Goal: Check status: Check status

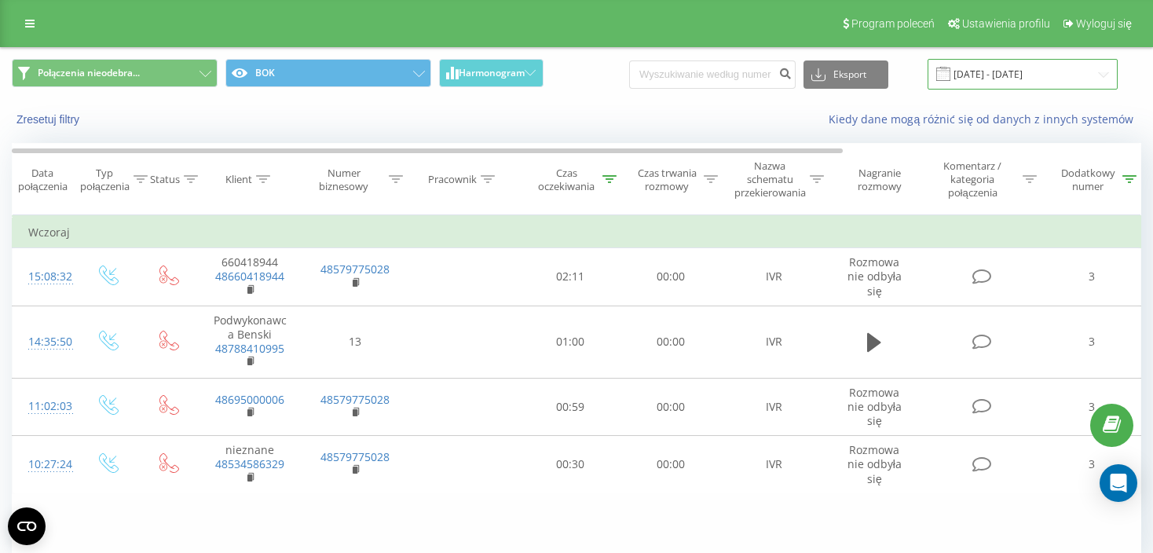
click at [1040, 79] on input "18.09.2025 - 18.09.2025" at bounding box center [1023, 74] width 190 height 31
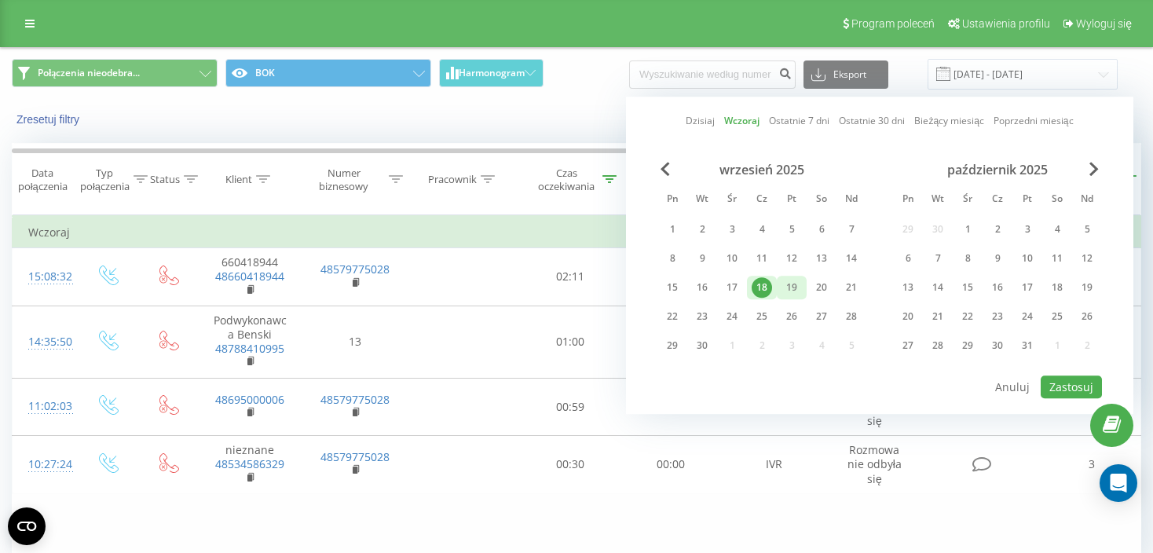
click at [793, 287] on div "19" at bounding box center [792, 287] width 20 height 20
click at [1051, 383] on button "Zastosuj" at bounding box center [1071, 387] width 61 height 23
type input "[DATE] - [DATE]"
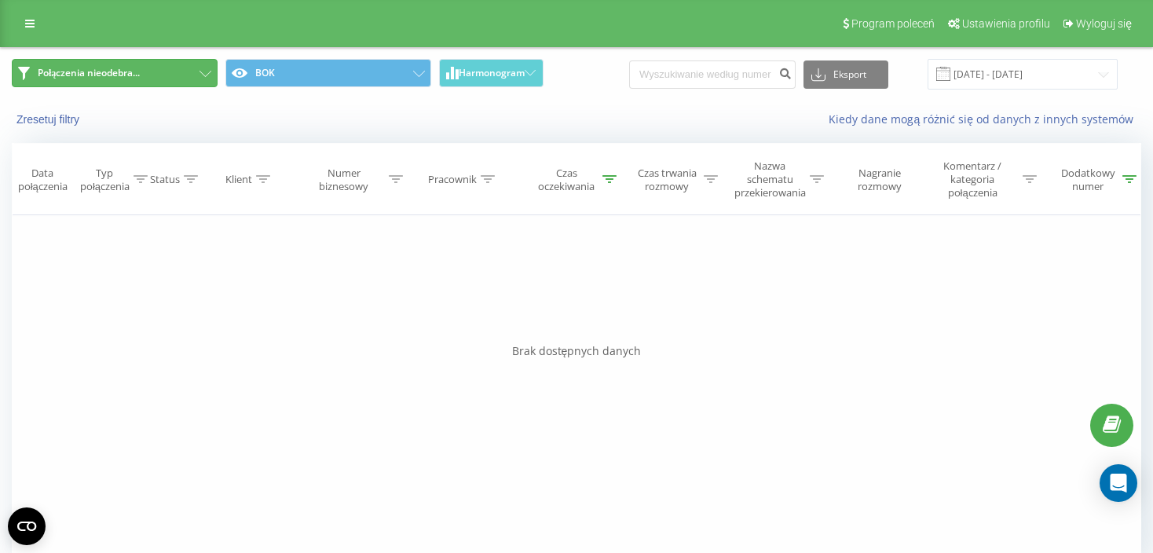
click at [150, 79] on button "Połączenia nieodebra..." at bounding box center [115, 73] width 206 height 28
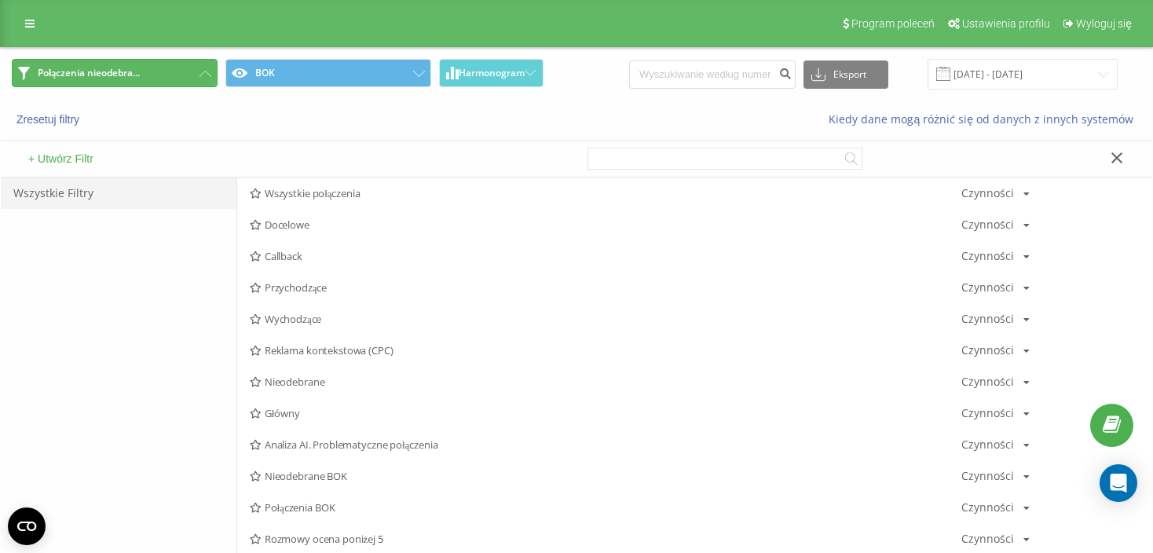
click at [150, 79] on button "Połączenia nieodebra..." at bounding box center [115, 73] width 206 height 28
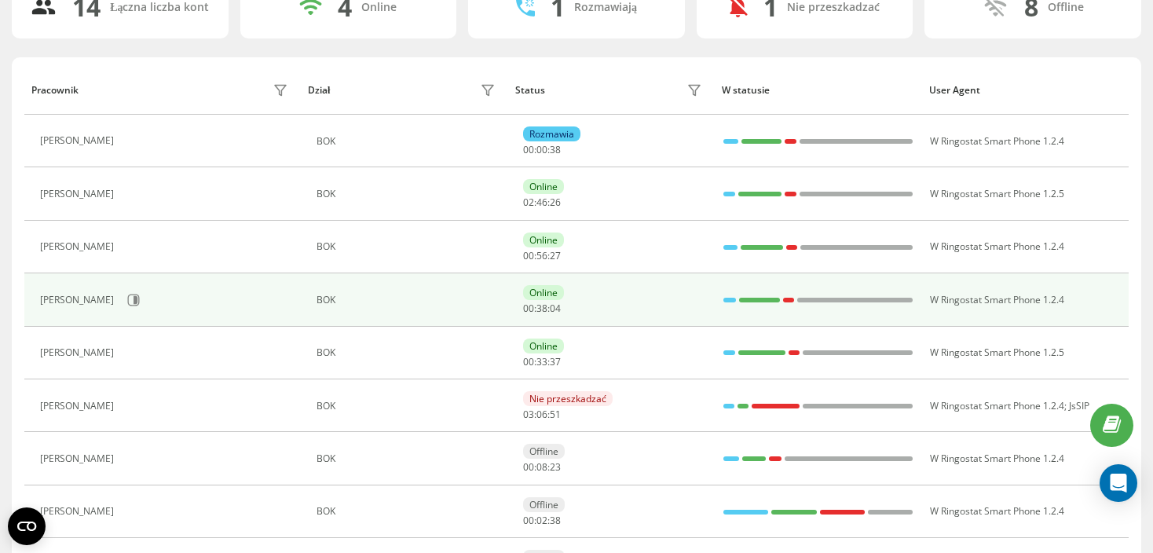
scroll to position [236, 0]
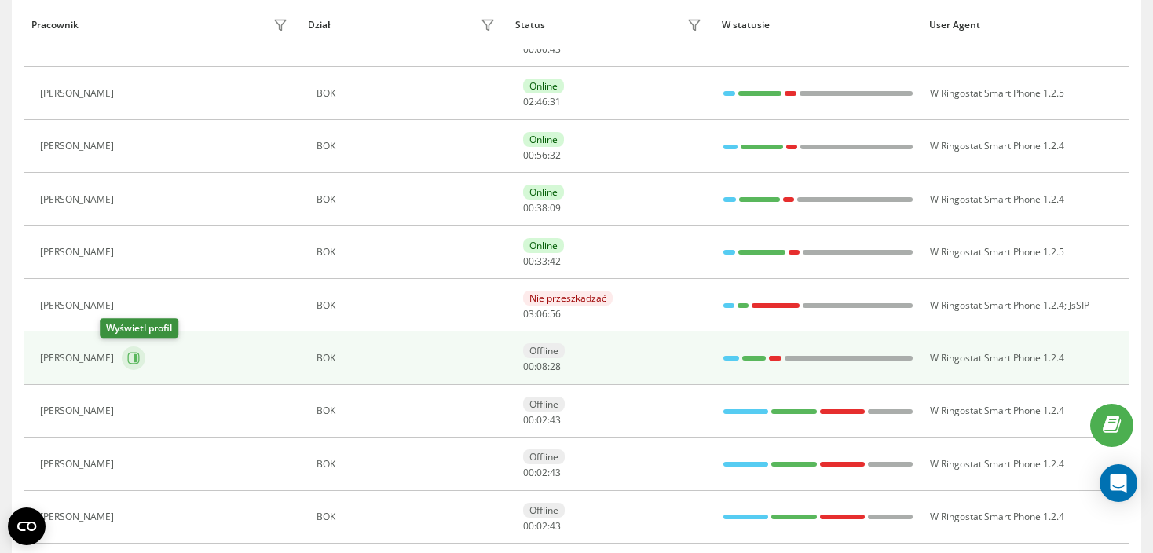
click at [127, 355] on icon at bounding box center [133, 358] width 13 height 13
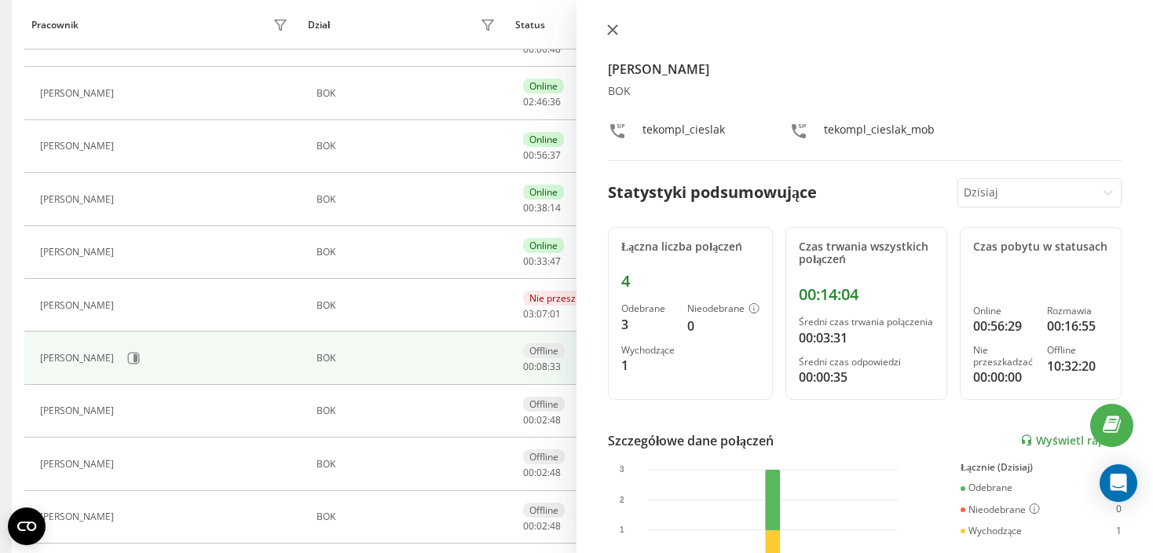
click at [609, 26] on icon at bounding box center [612, 29] width 9 height 9
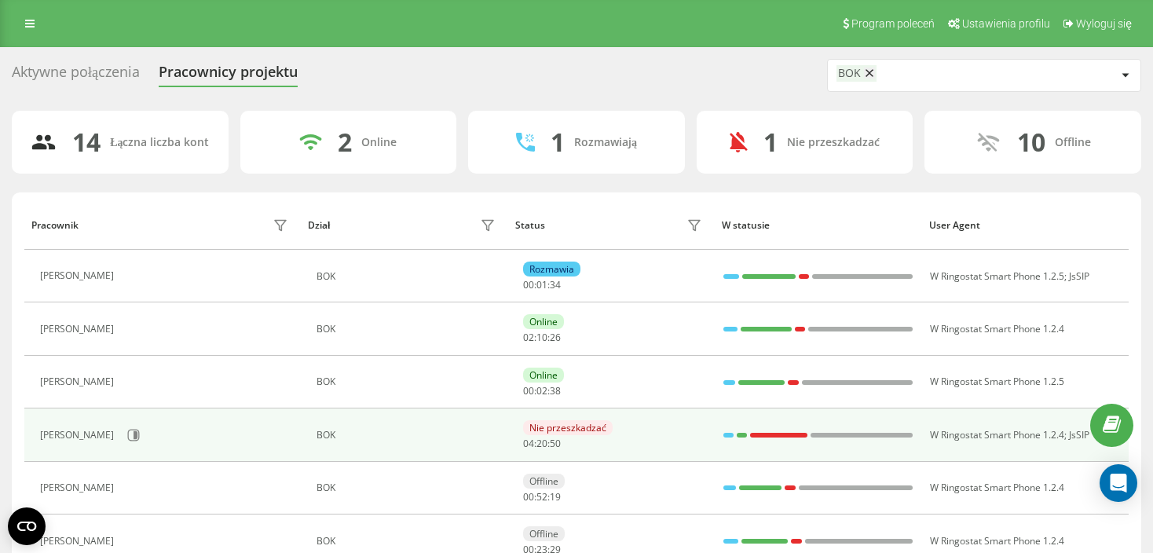
scroll to position [79, 0]
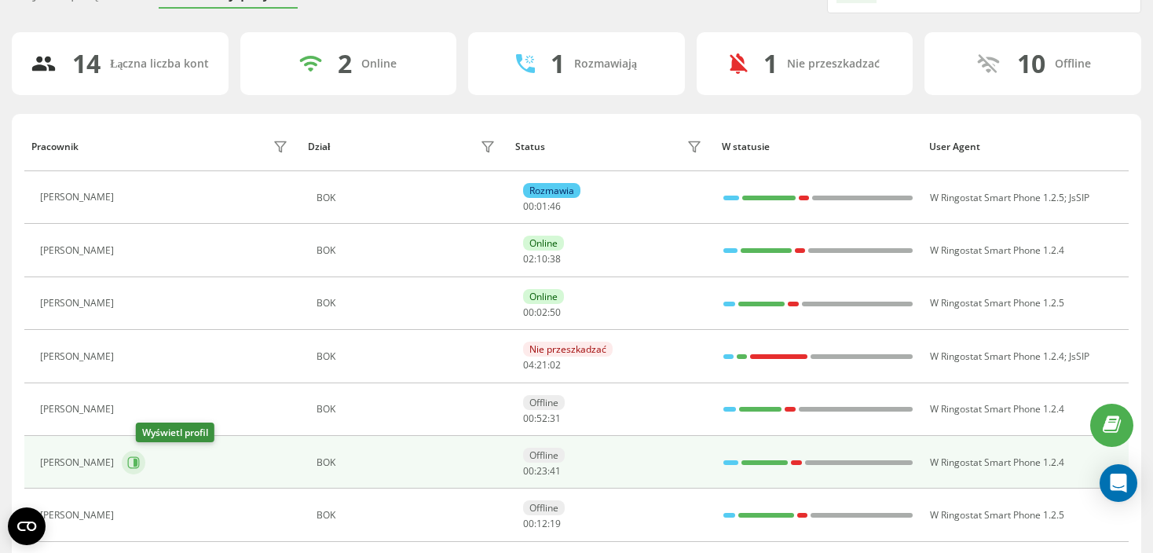
click at [140, 466] on icon at bounding box center [133, 462] width 13 height 13
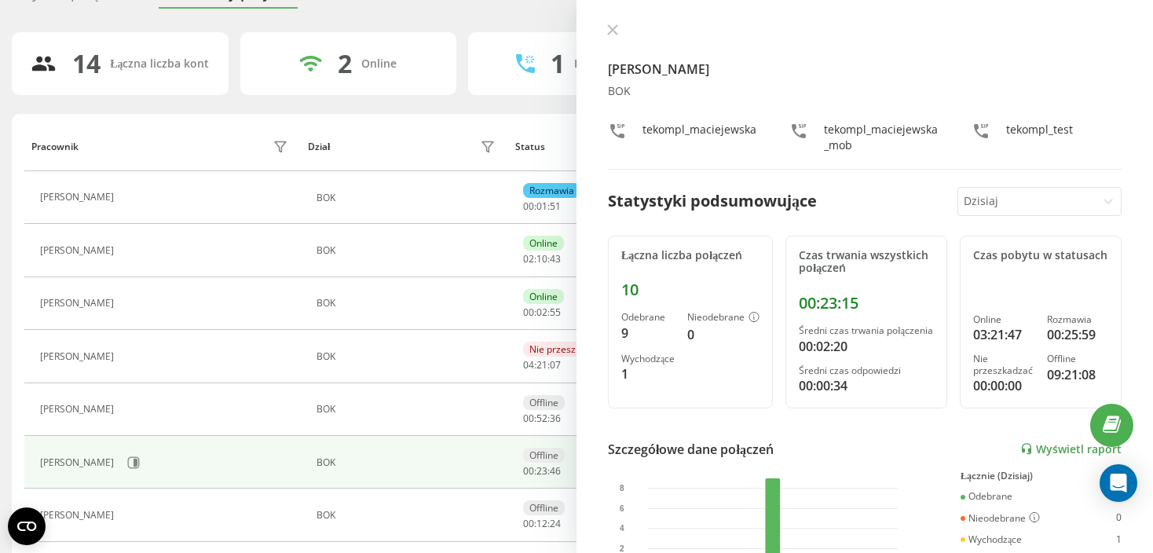
click at [609, 20] on div "Sabina Maciejewska BOK tekompl_maciejewska tekompl_maciejewska_mob tekompl_test…" at bounding box center [865, 276] width 577 height 553
click at [613, 31] on icon at bounding box center [612, 29] width 9 height 9
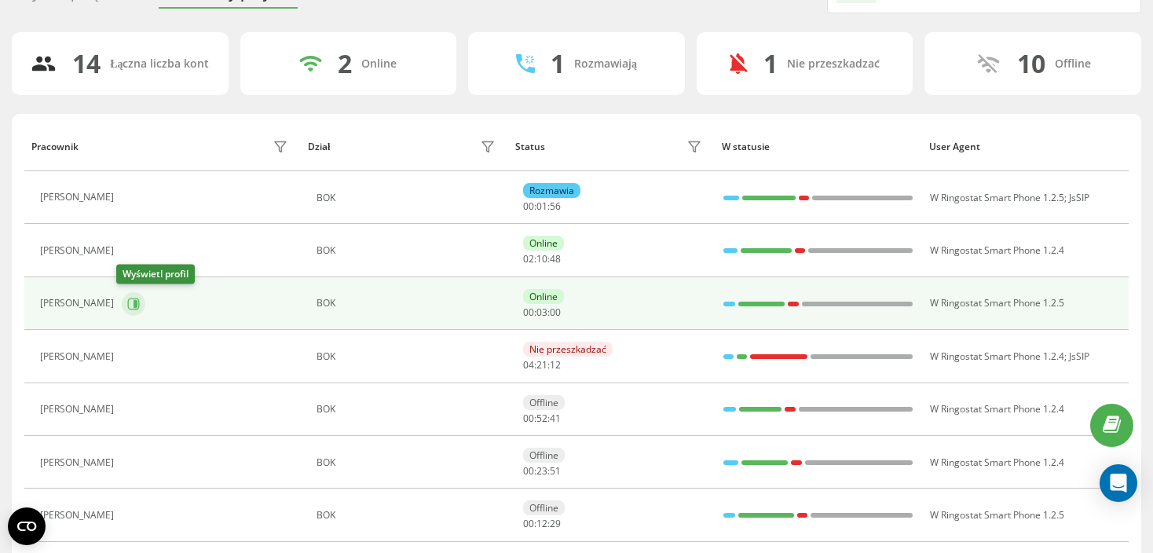
click at [130, 309] on button at bounding box center [134, 304] width 24 height 24
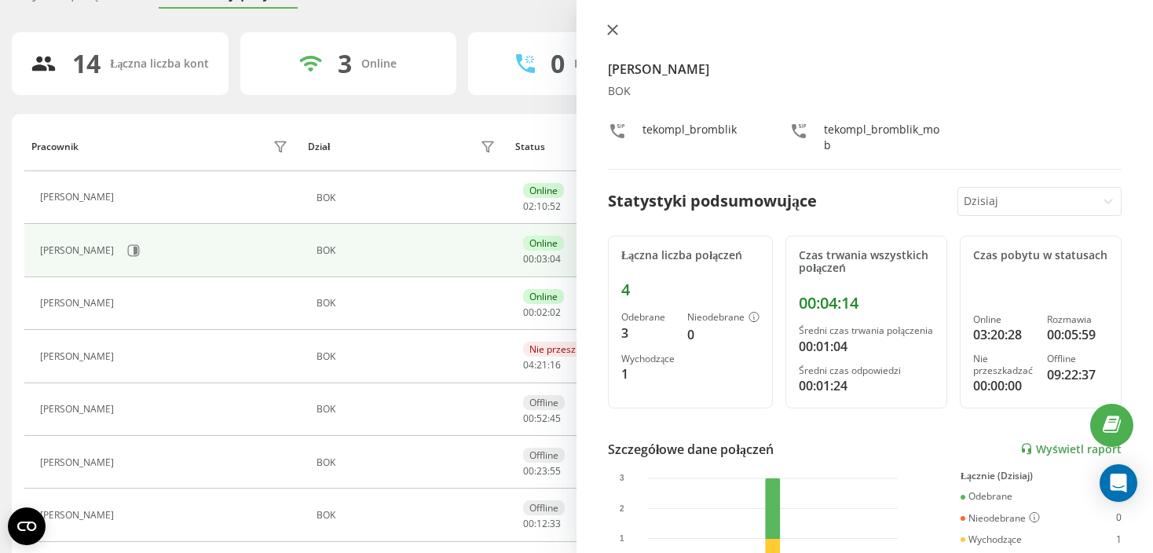
click at [617, 27] on icon at bounding box center [612, 29] width 11 height 11
